Goal: Find specific page/section

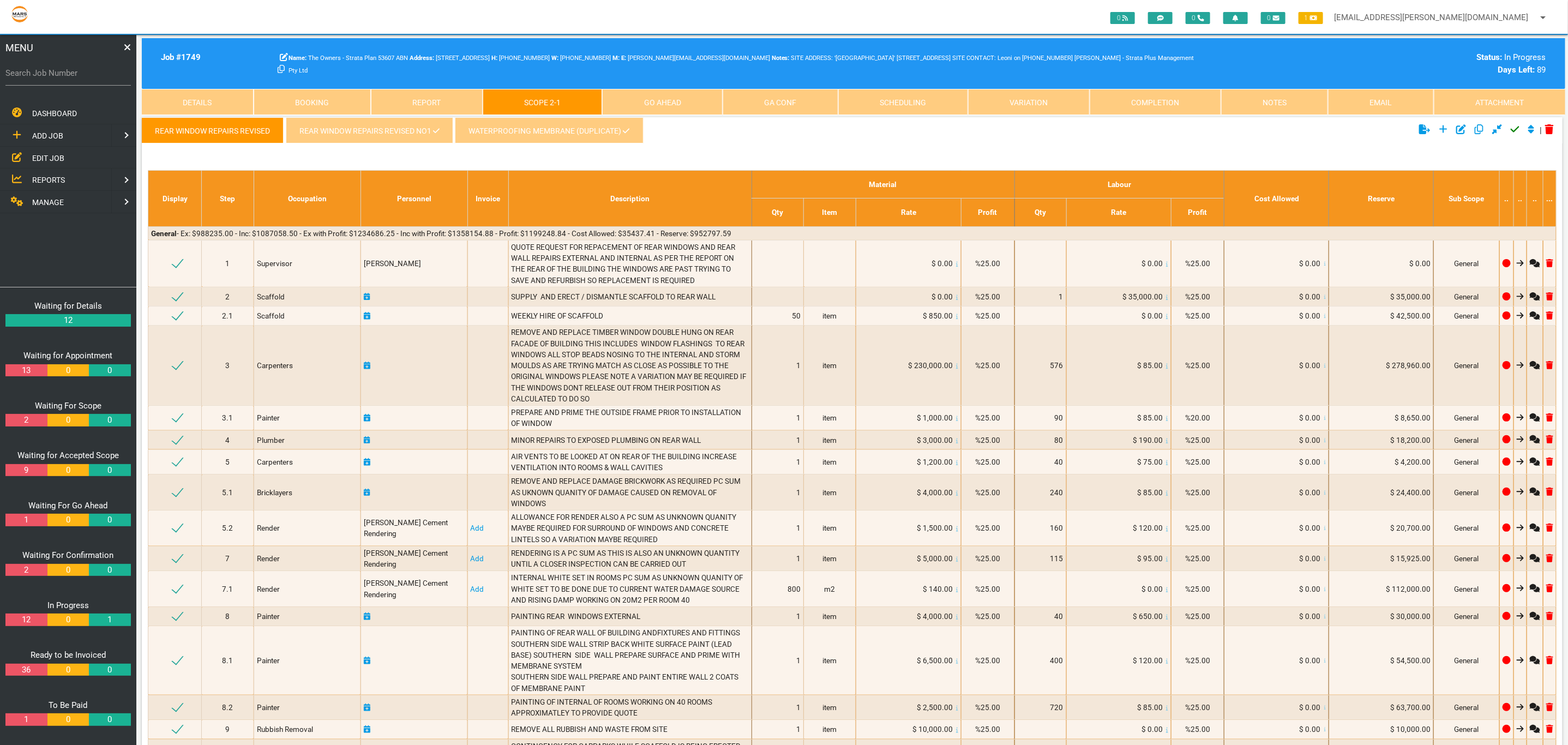
click at [92, 70] on label "Search Job Number" at bounding box center [69, 73] width 126 height 12
click at [92, 70] on input "Search Job Number" at bounding box center [69, 73] width 126 height 25
type input "1356"
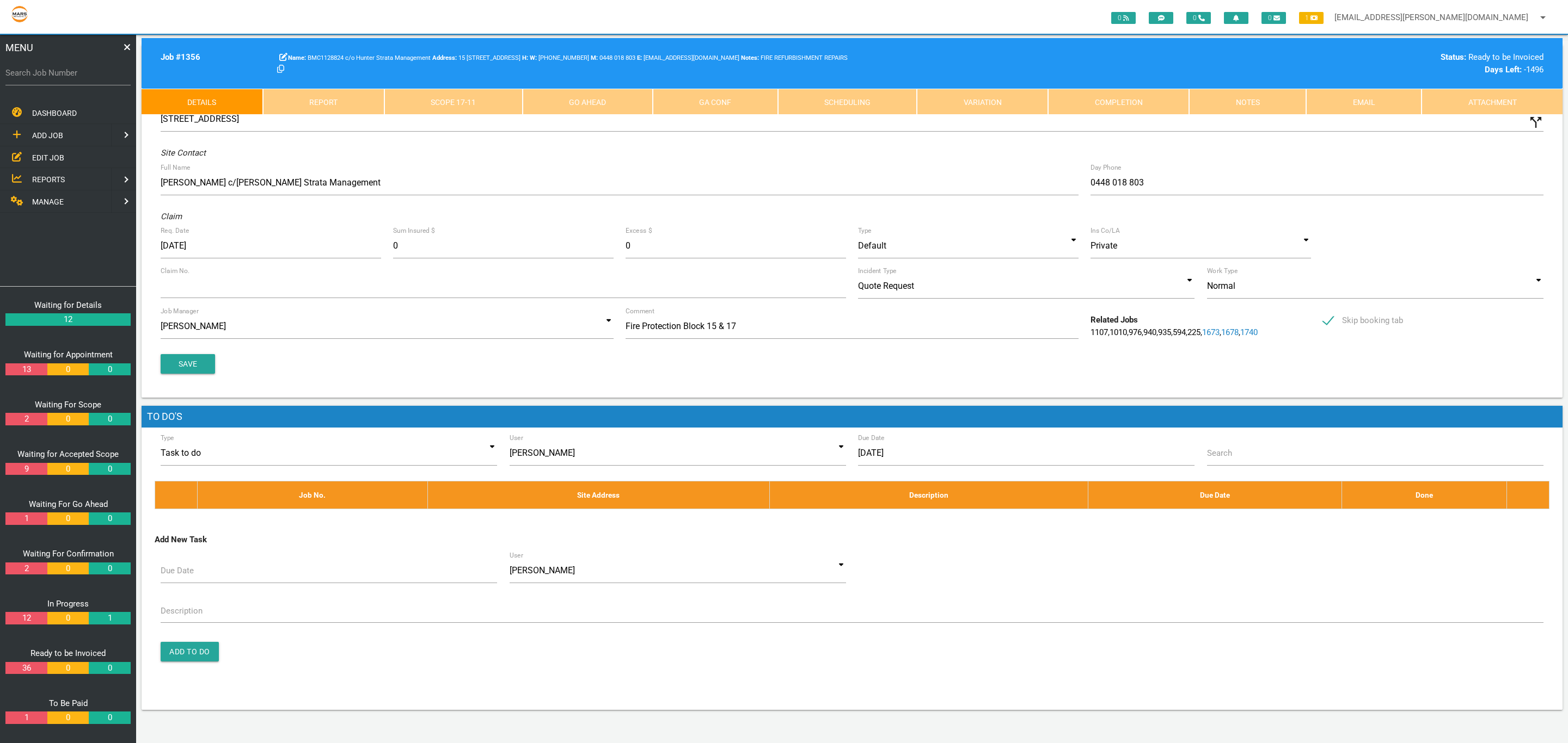
click at [1246, 99] on link "Notes" at bounding box center [1247, 102] width 117 height 26
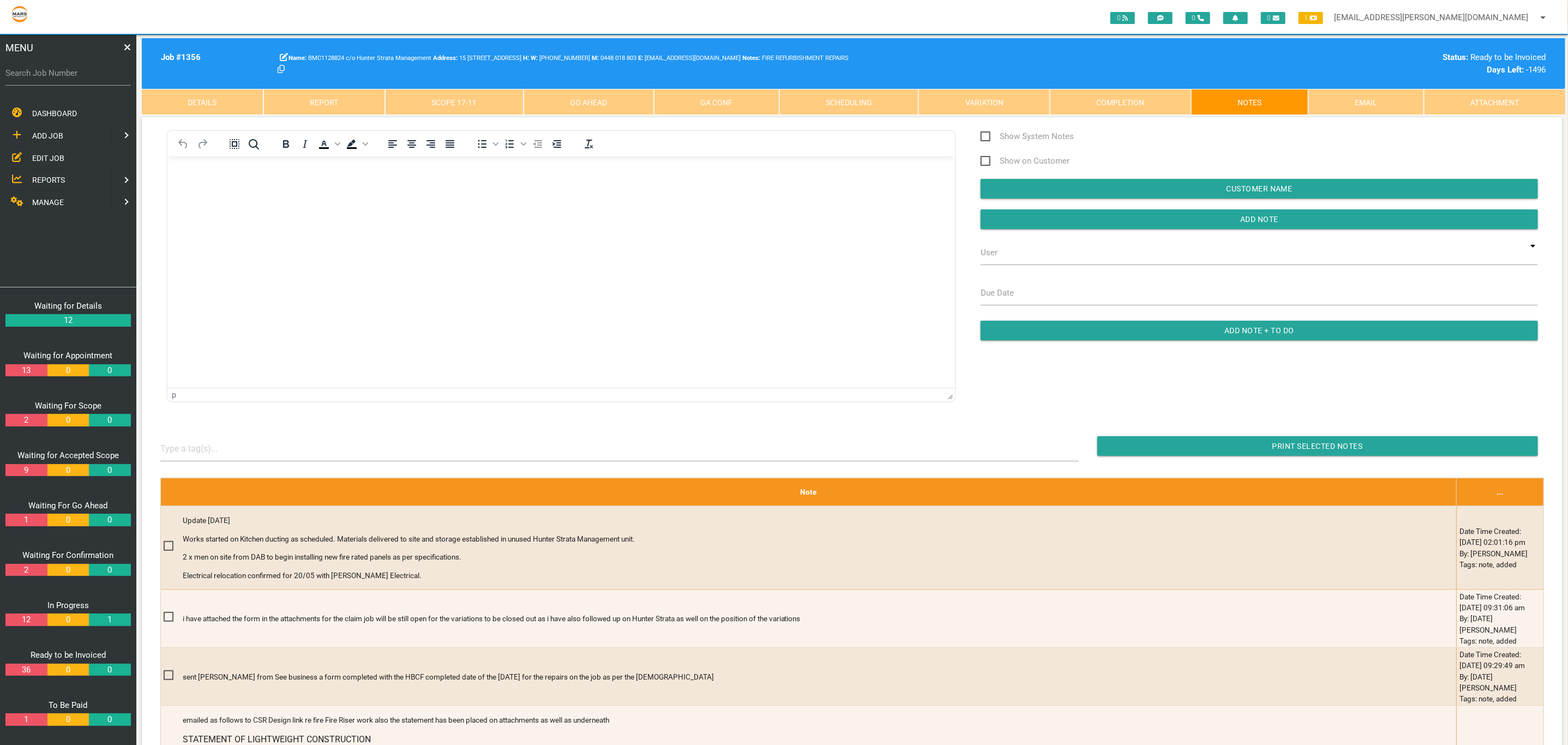
click at [982, 136] on span "Show System Notes" at bounding box center [1027, 136] width 93 height 14
click at [982, 136] on input "Show System Notes" at bounding box center [984, 133] width 7 height 7
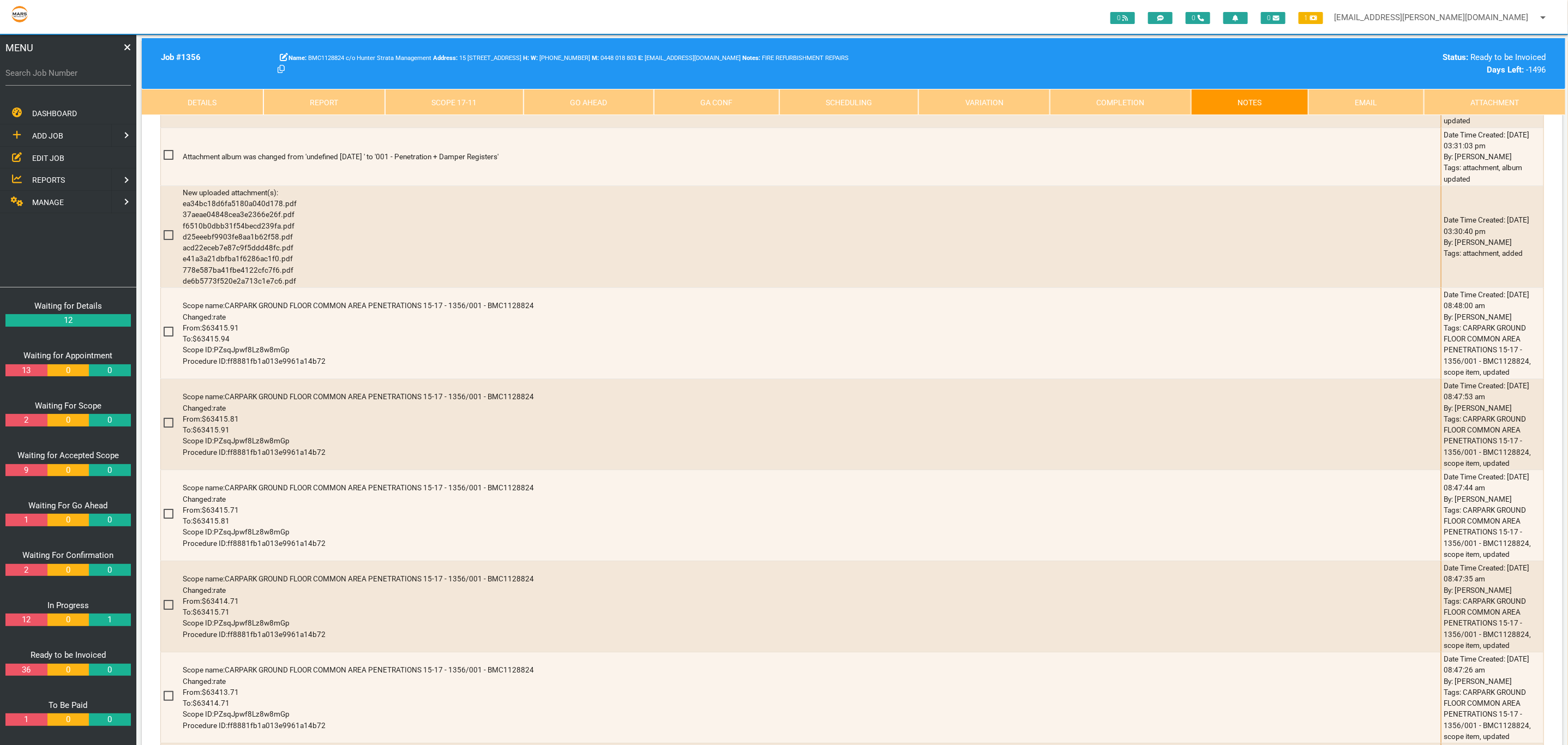
scroll to position [3137, 0]
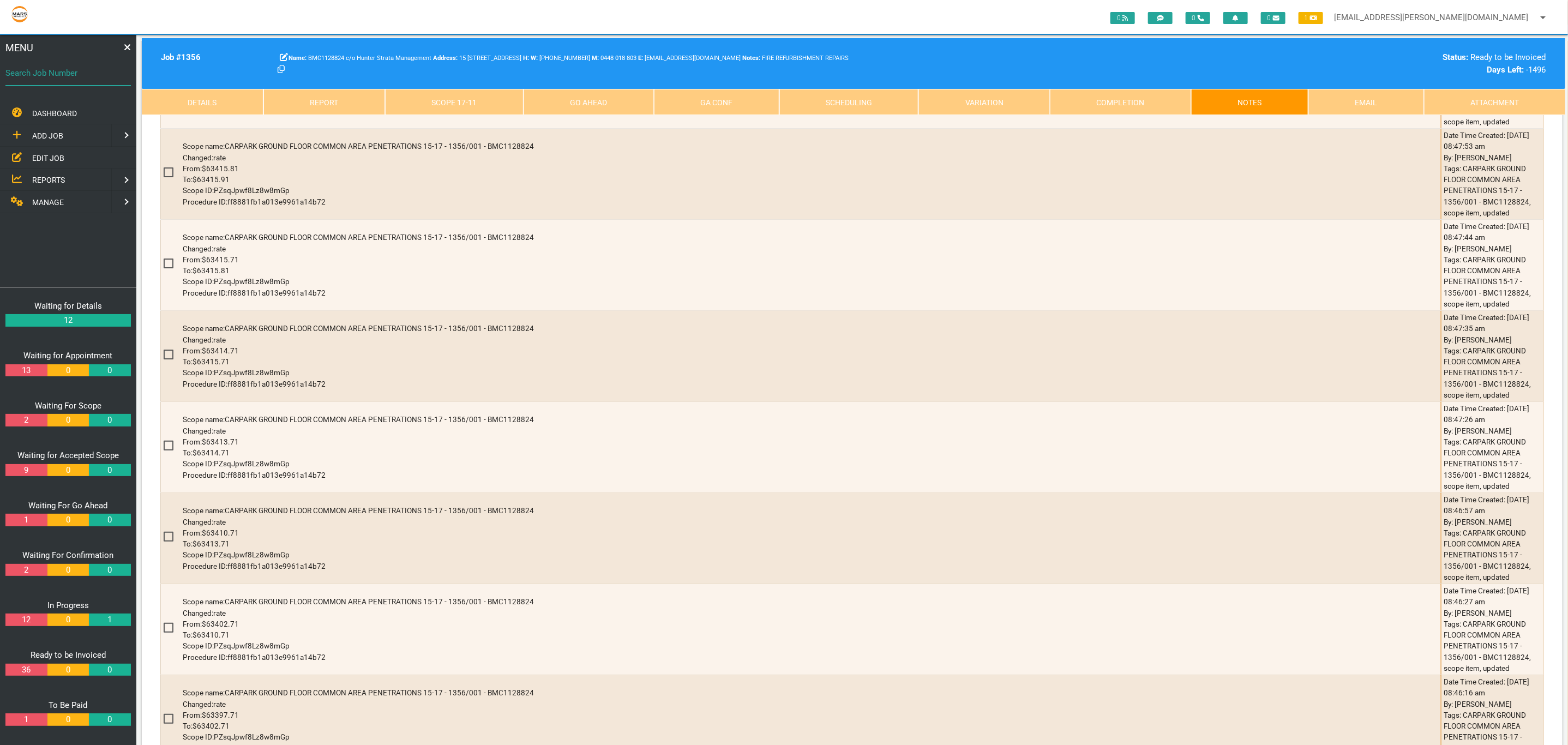
click at [74, 80] on input "Search Job Number" at bounding box center [69, 73] width 126 height 25
type input "1747"
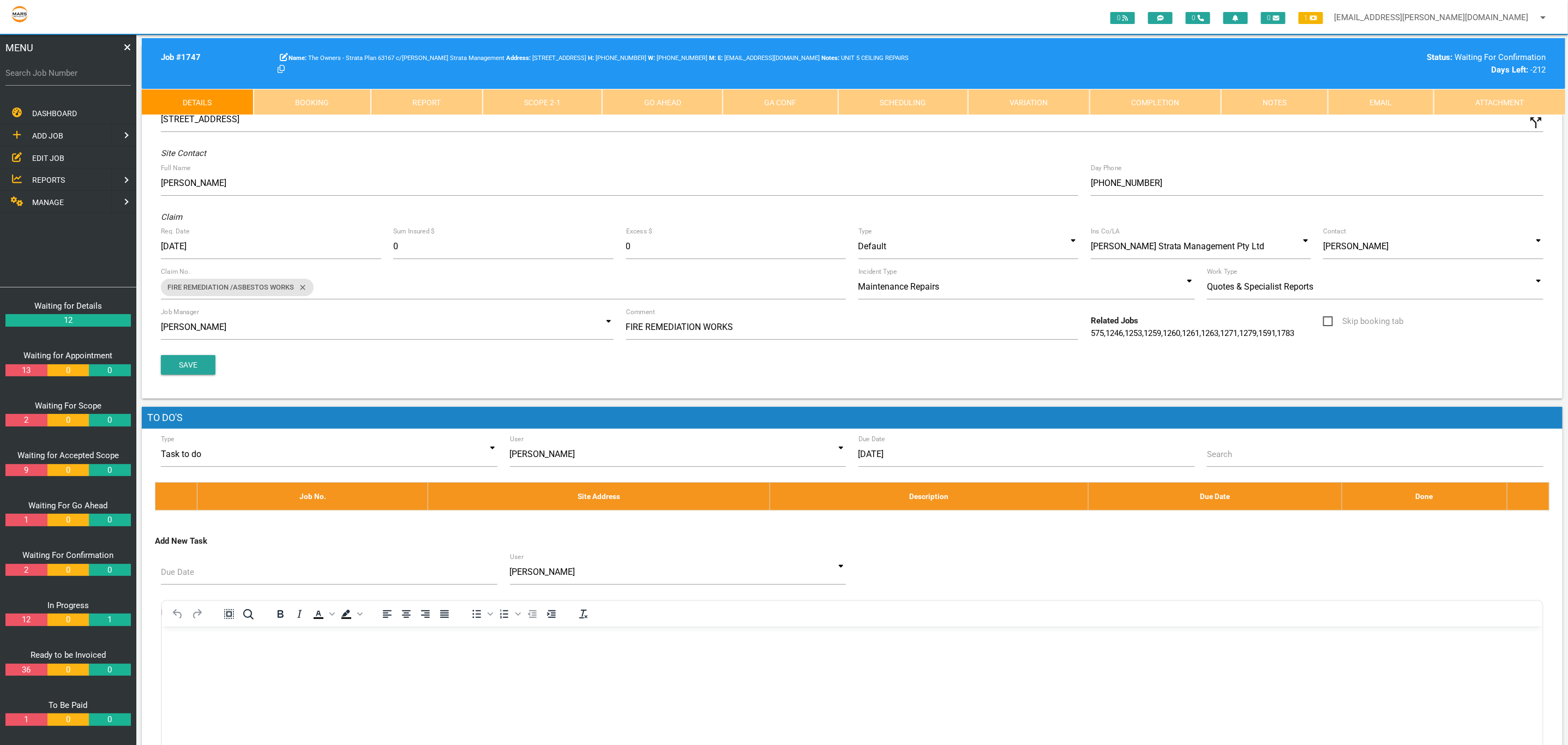
click at [521, 103] on link "Scope 2 - 1" at bounding box center [543, 102] width 120 height 26
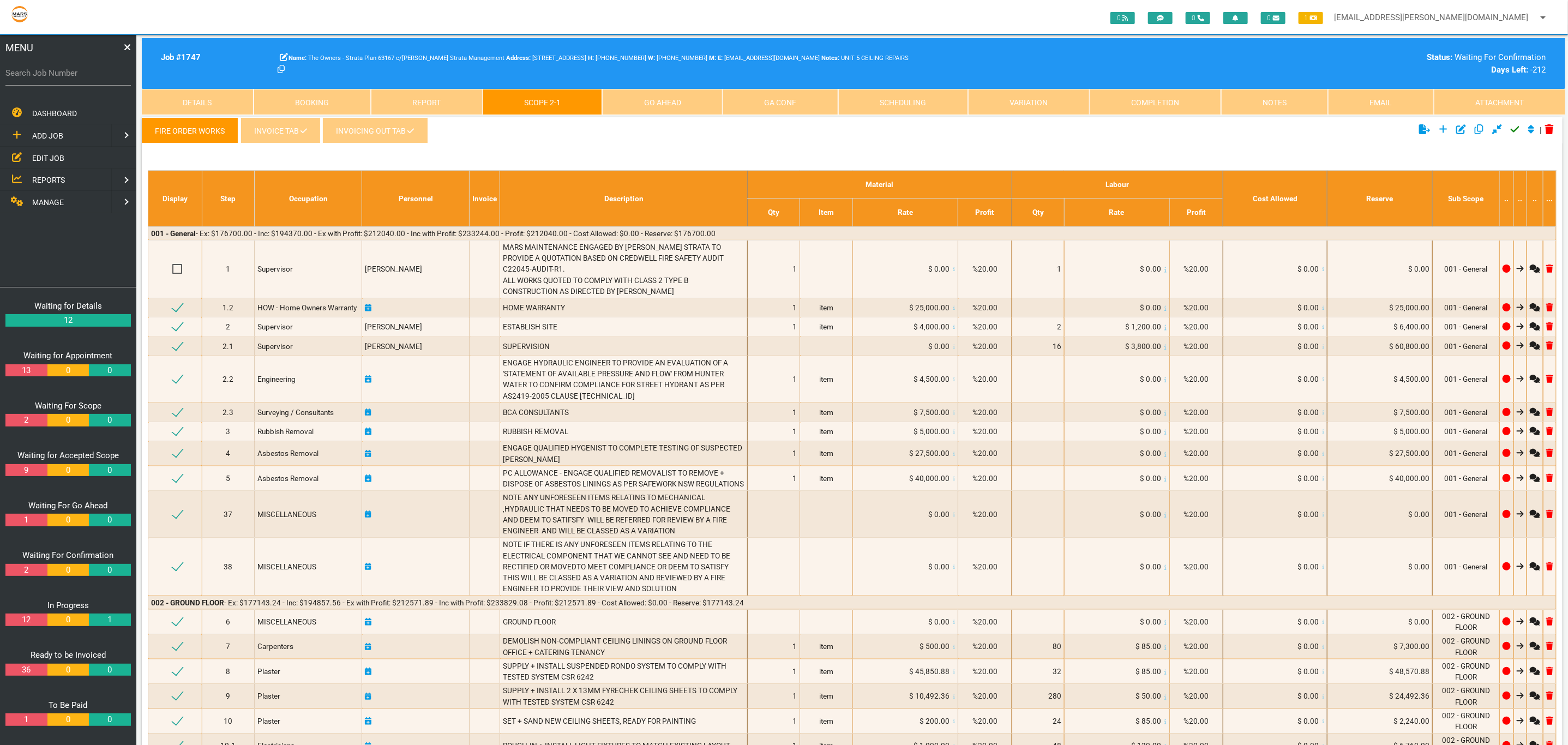
click at [1141, 99] on link "Completion" at bounding box center [1155, 102] width 131 height 26
